Goal: Information Seeking & Learning: Find specific fact

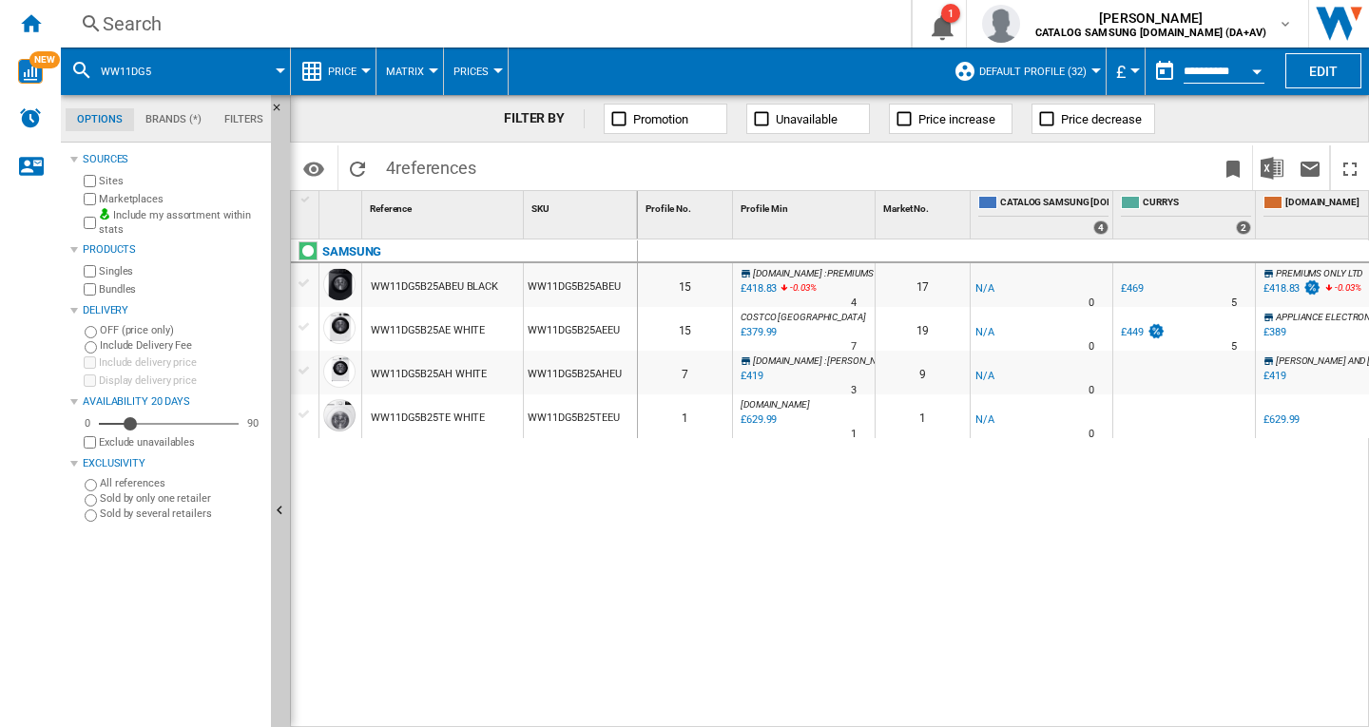
scroll to position [0, 1531]
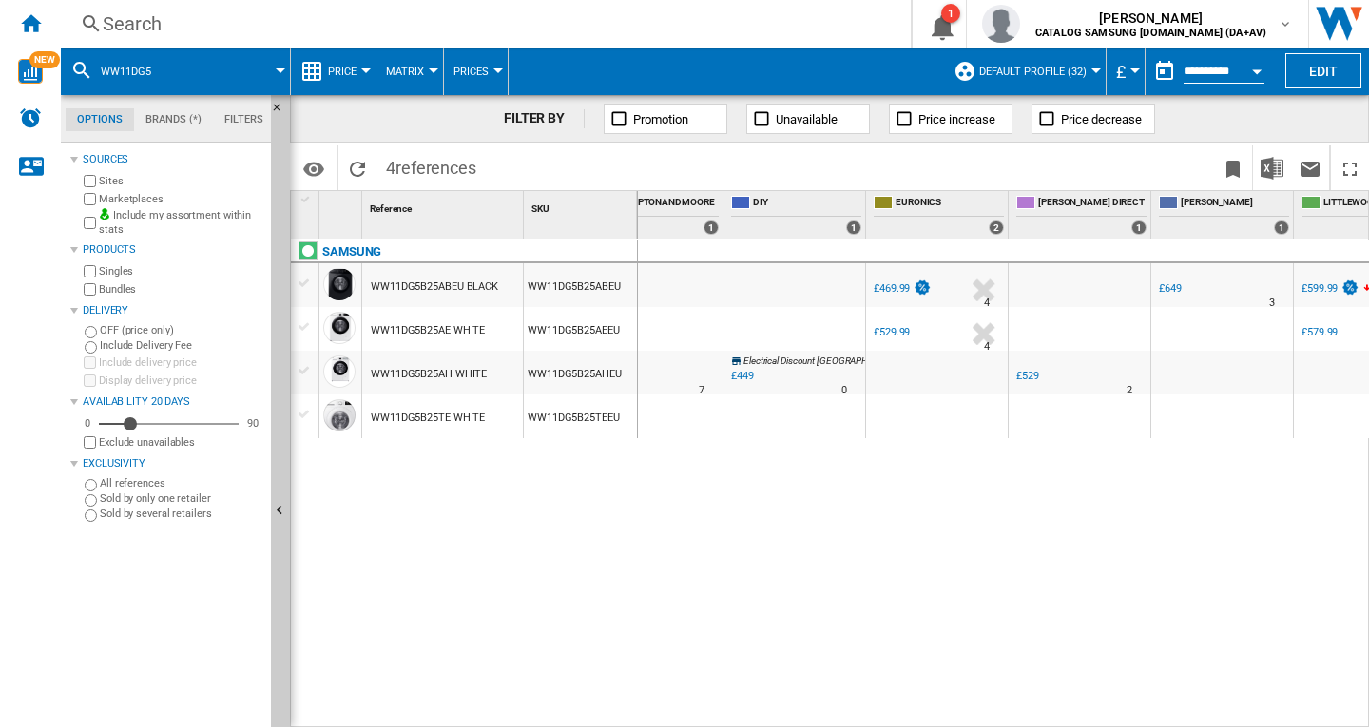
click at [159, 26] on div "Search" at bounding box center [482, 23] width 759 height 27
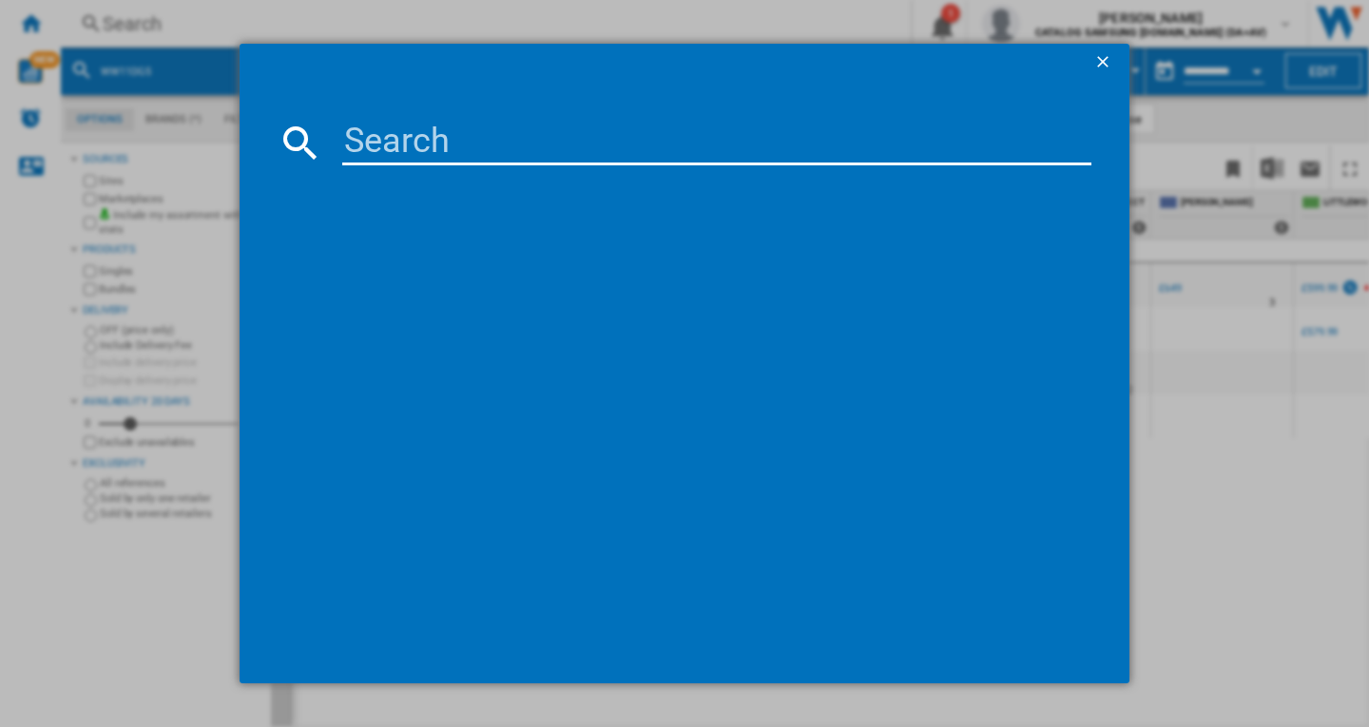
click at [398, 140] on input at bounding box center [716, 143] width 749 height 46
type input "vs15"
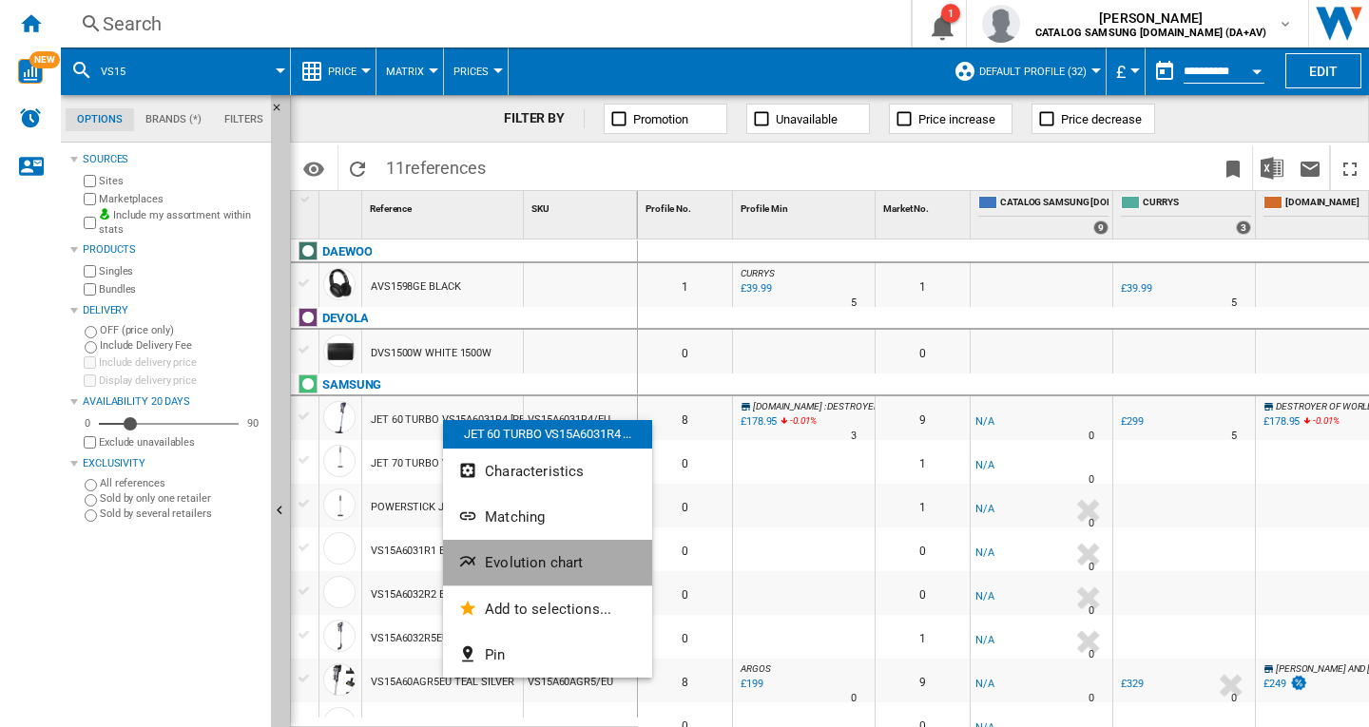
click at [544, 554] on span "Evolution chart" at bounding box center [534, 562] width 98 height 17
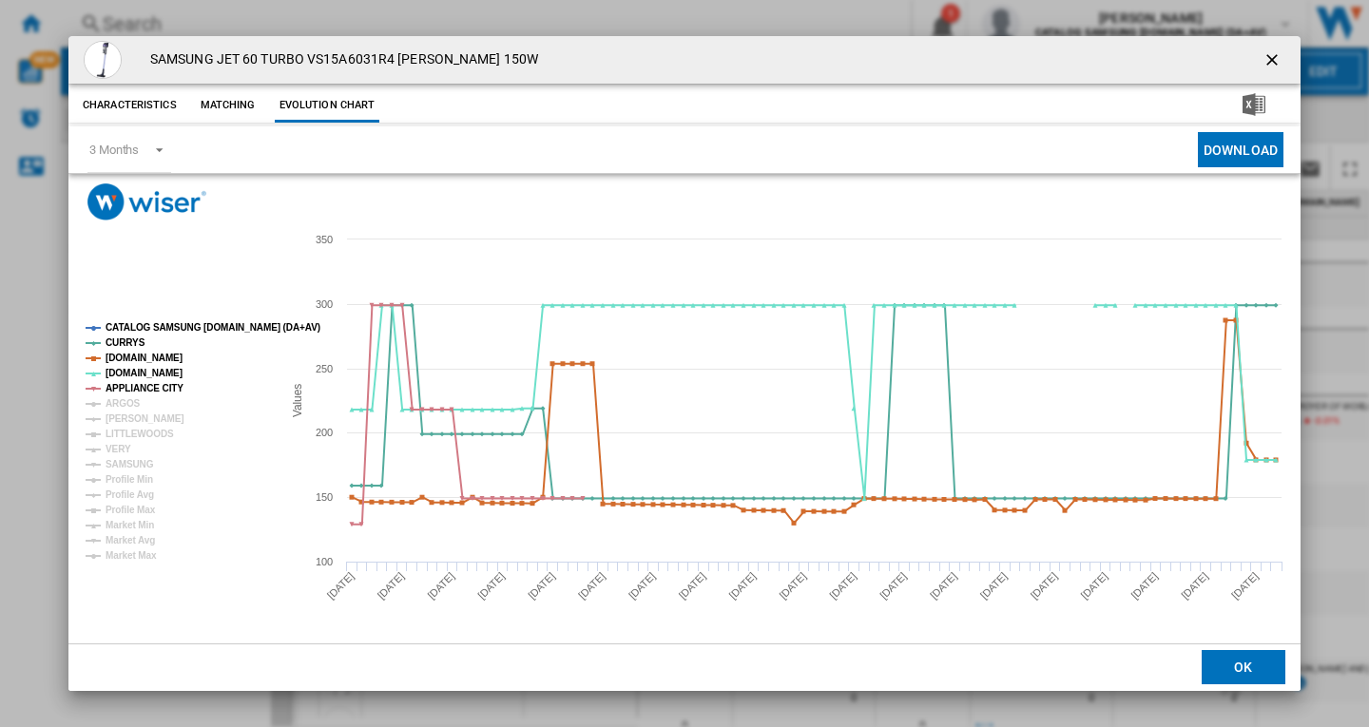
click at [182, 323] on tspan "CATALOG SAMSUNG [DOMAIN_NAME] (DA+AV)" at bounding box center [213, 327] width 215 height 10
click at [126, 399] on tspan "ARGOS" at bounding box center [123, 403] width 35 height 10
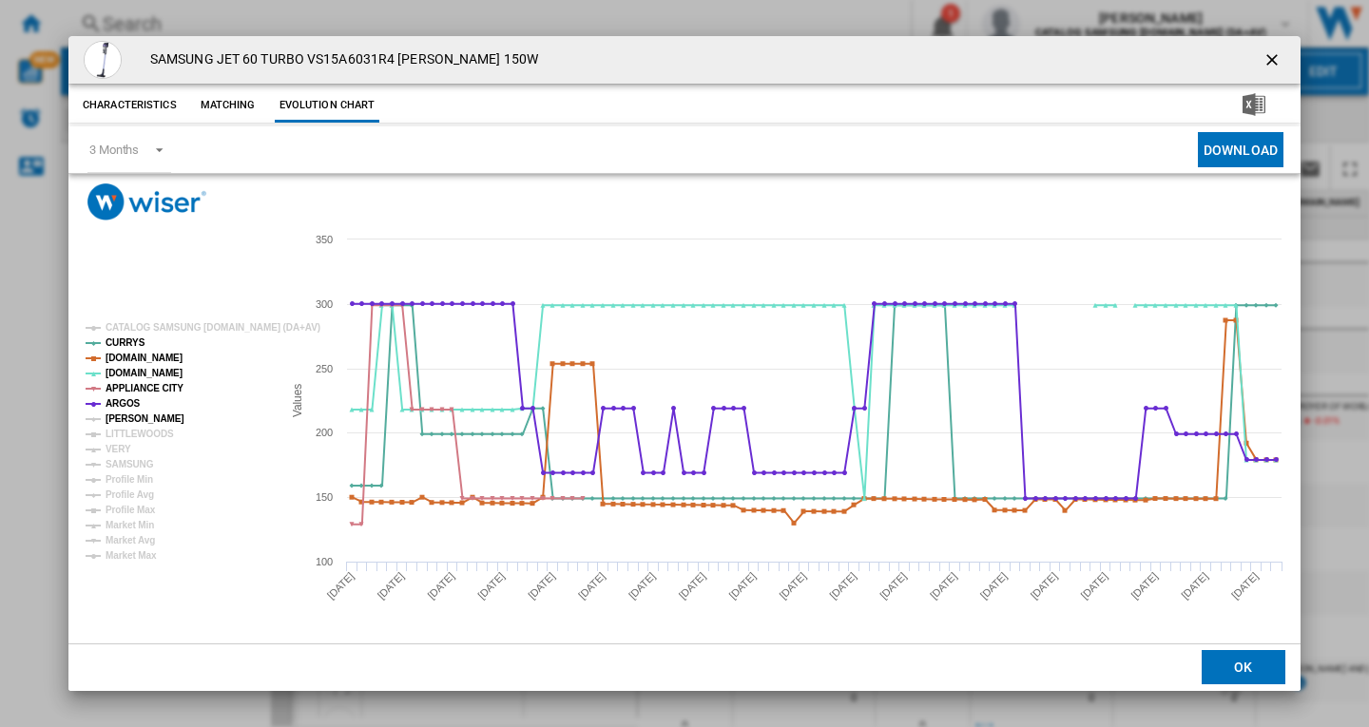
click at [132, 414] on tspan "[PERSON_NAME]" at bounding box center [145, 419] width 79 height 10
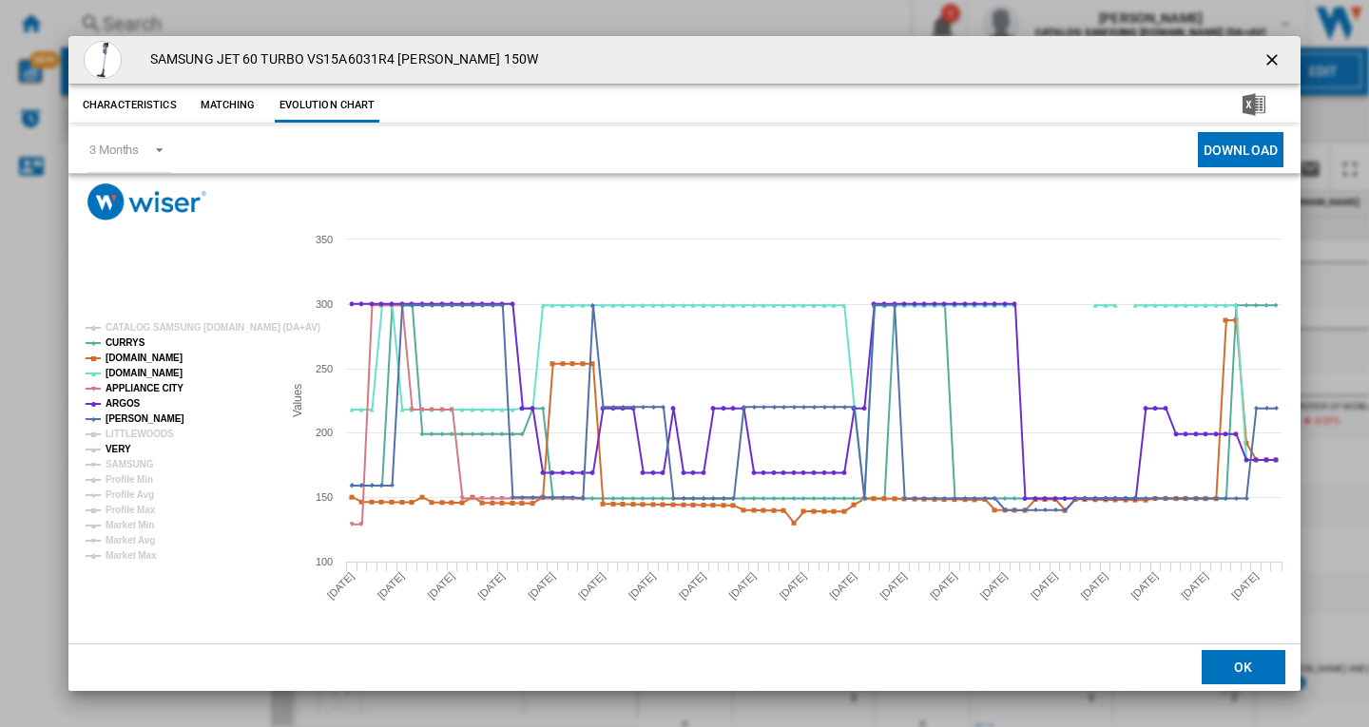
click at [120, 448] on tspan "VERY" at bounding box center [119, 449] width 26 height 10
click at [129, 460] on tspan "SAMSUNG" at bounding box center [130, 464] width 48 height 10
